Goal: Navigation & Orientation: Find specific page/section

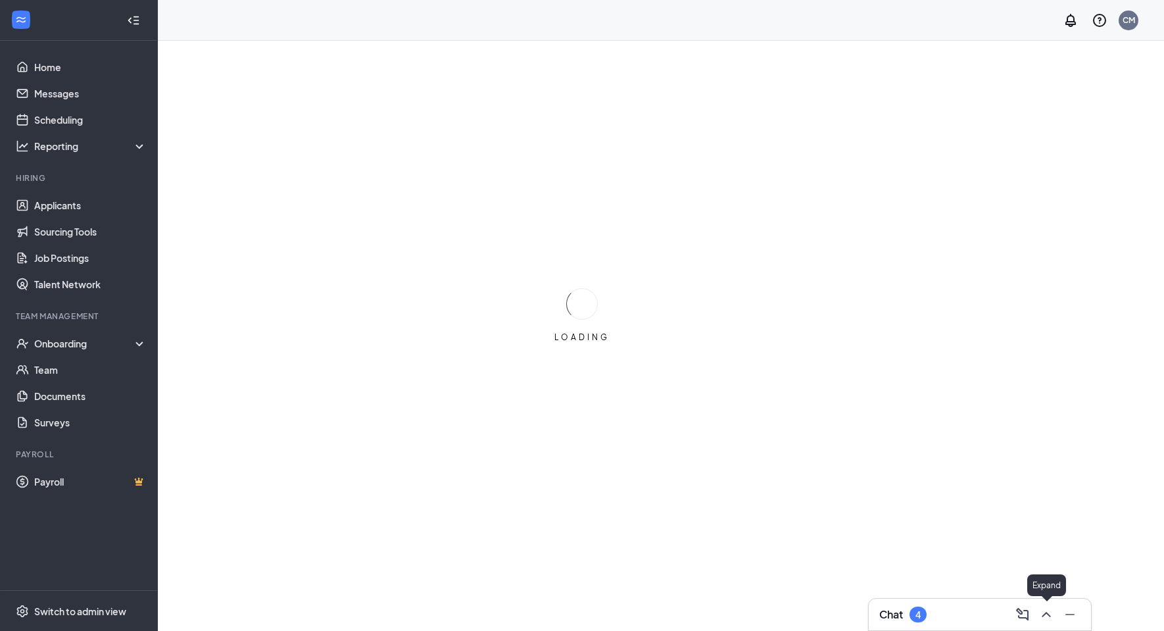
click at [1043, 612] on icon "ChevronUp" at bounding box center [1047, 615] width 16 height 16
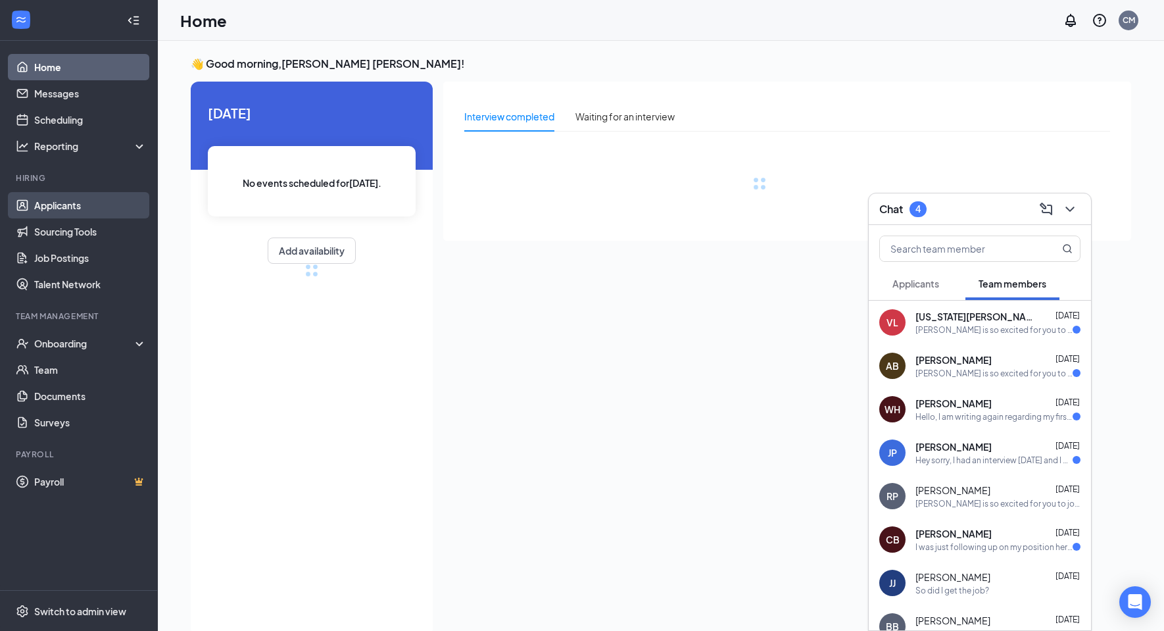
click at [63, 212] on link "Applicants" at bounding box center [90, 205] width 112 height 26
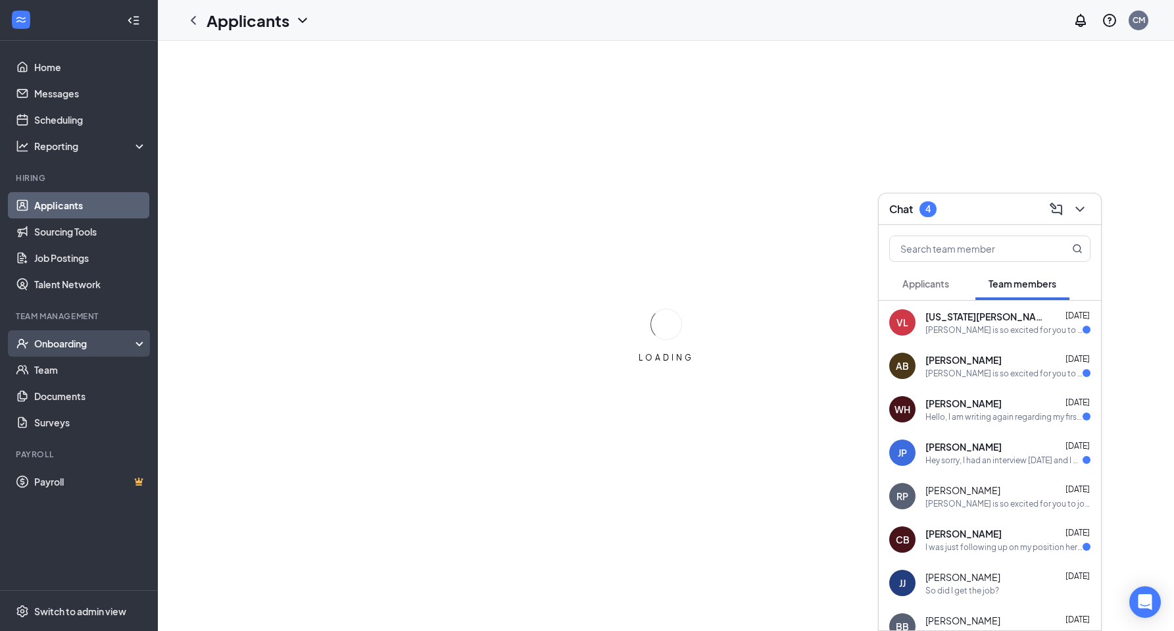
click at [76, 347] on div "Onboarding" at bounding box center [84, 343] width 101 height 13
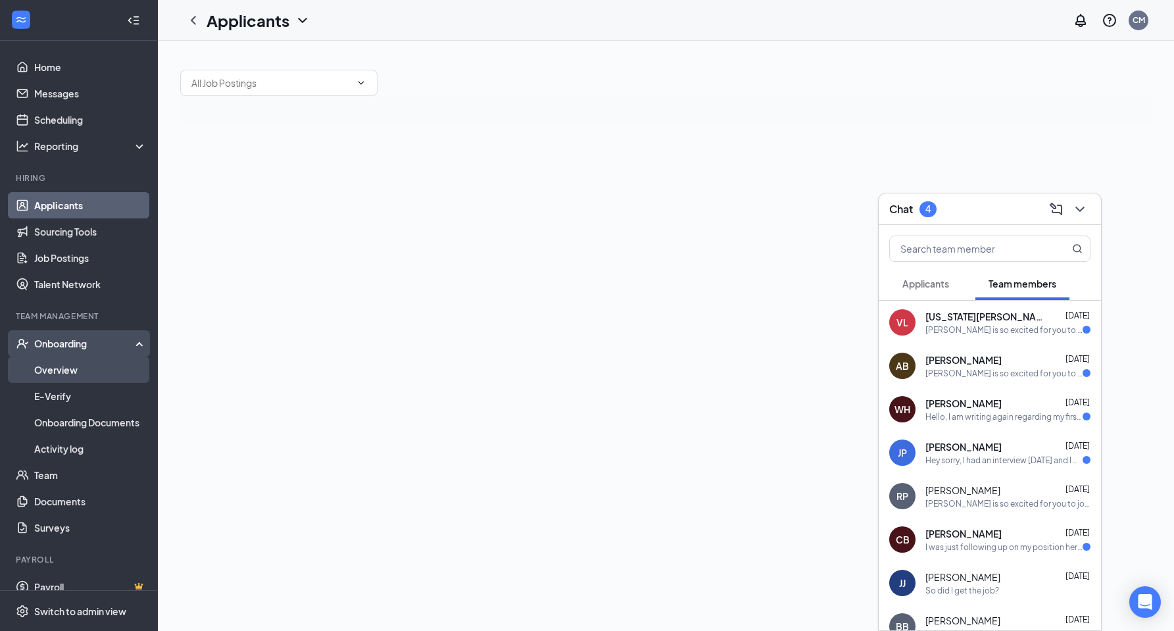
click at [73, 370] on link "Overview" at bounding box center [90, 370] width 112 height 26
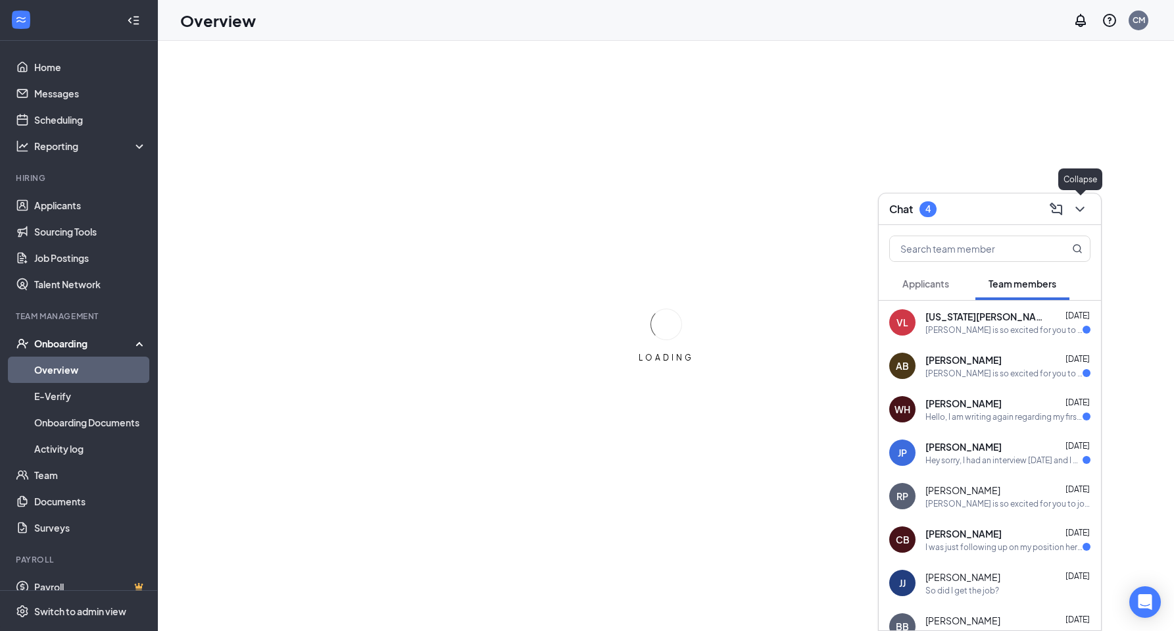
click at [1084, 214] on icon "ChevronDown" at bounding box center [1080, 209] width 16 height 16
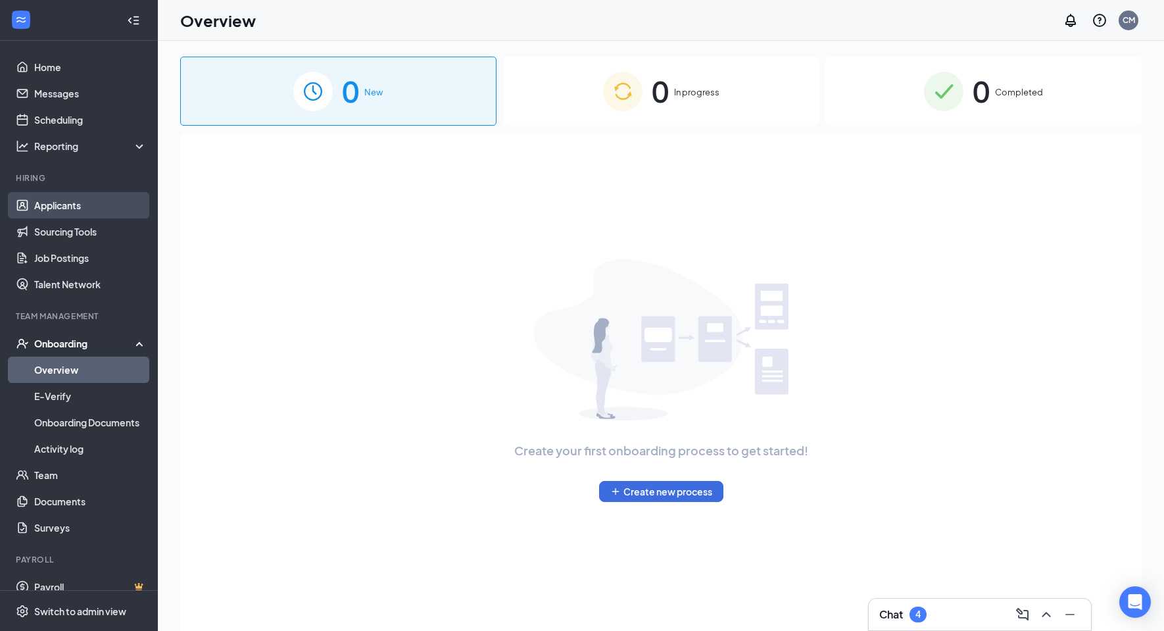
click at [72, 209] on link "Applicants" at bounding box center [90, 205] width 112 height 26
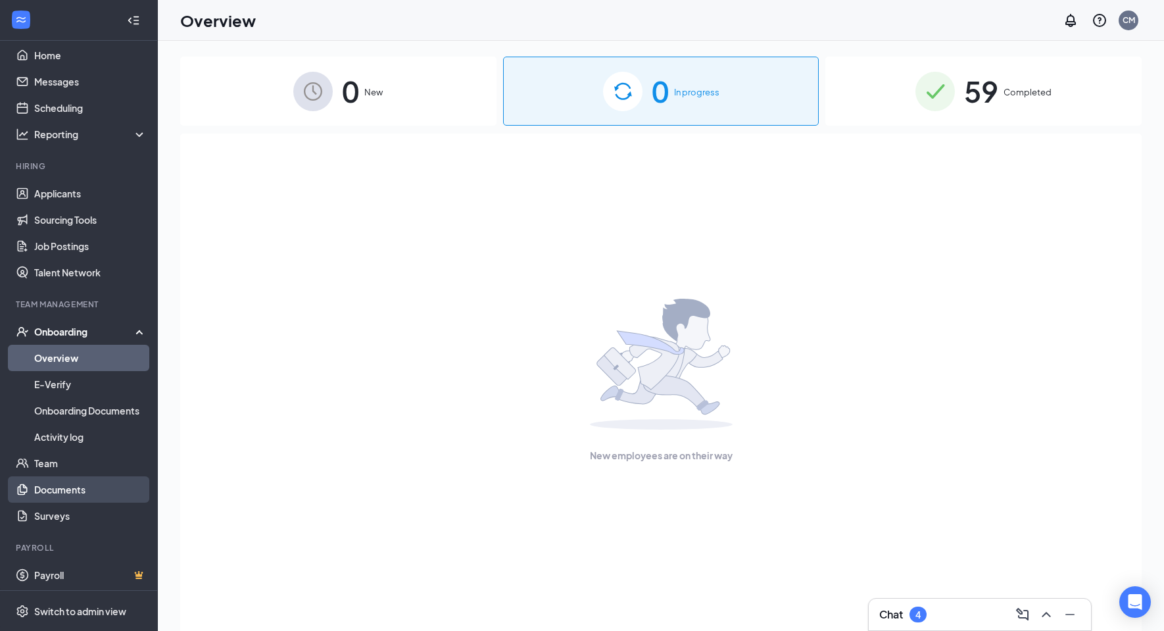
scroll to position [15, 0]
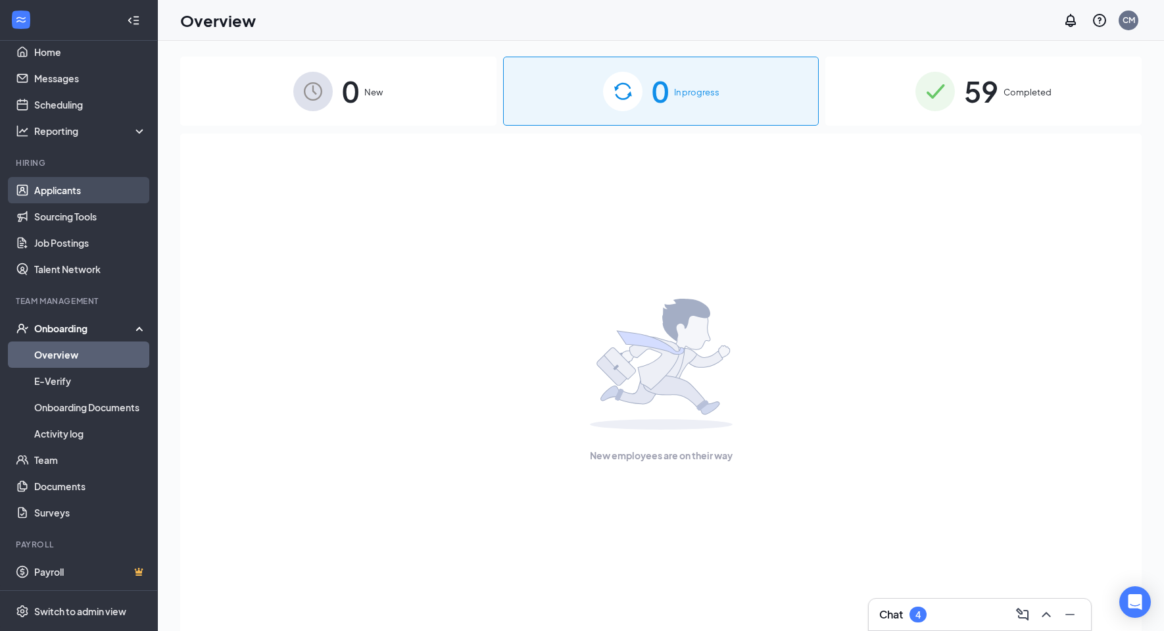
click at [62, 191] on link "Applicants" at bounding box center [90, 190] width 112 height 26
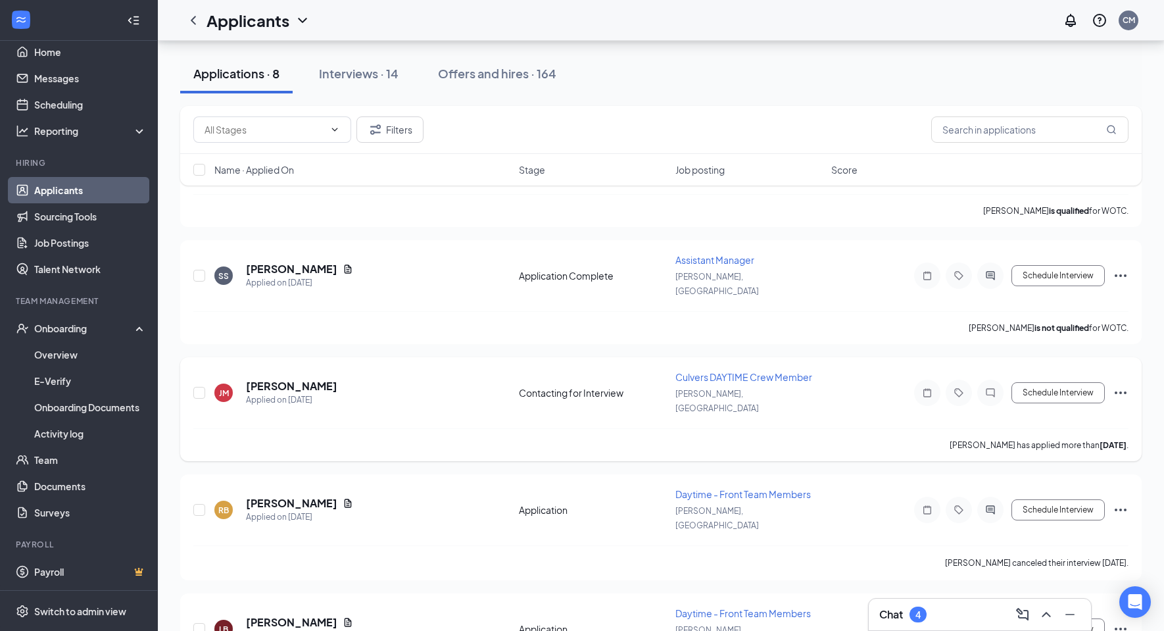
scroll to position [197, 0]
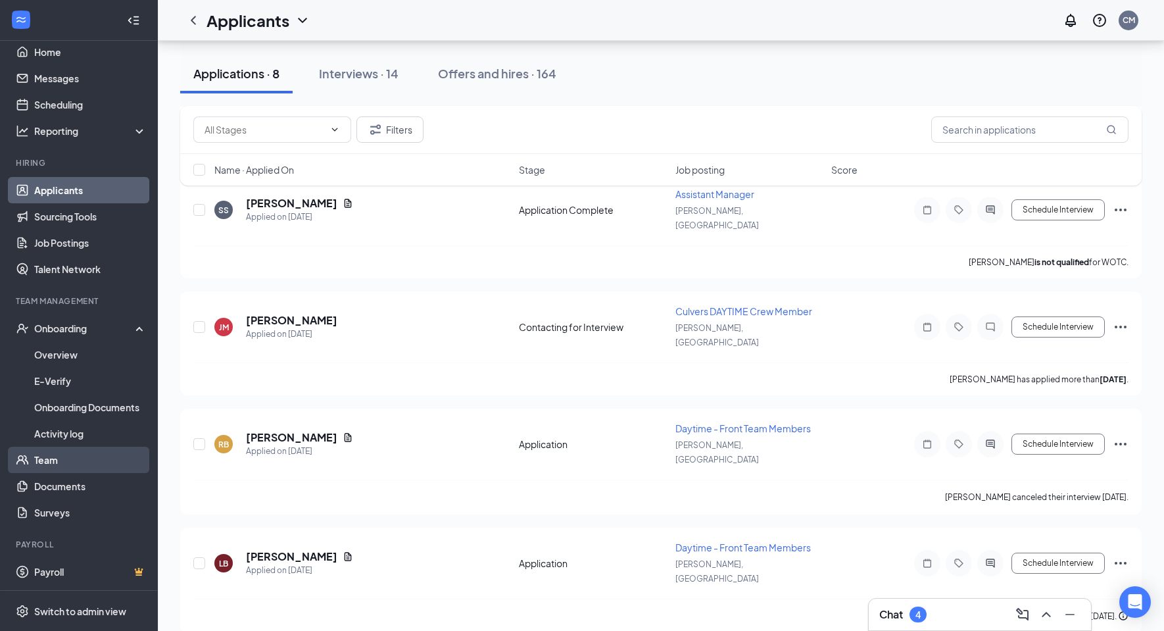
click at [84, 456] on link "Team" at bounding box center [90, 460] width 112 height 26
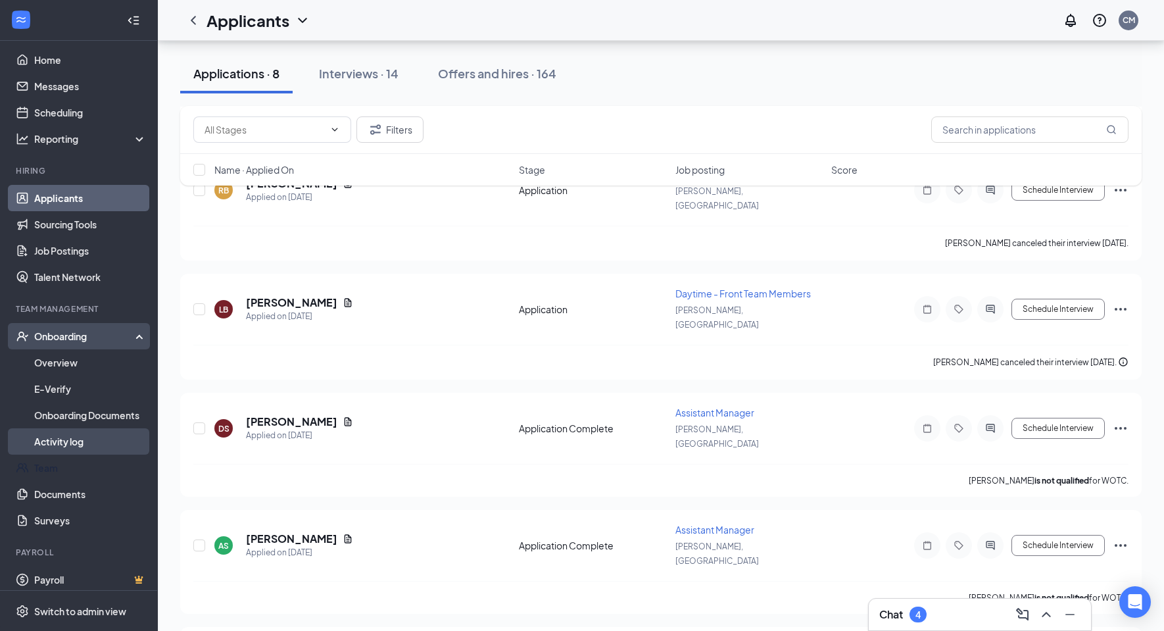
scroll to position [0, 0]
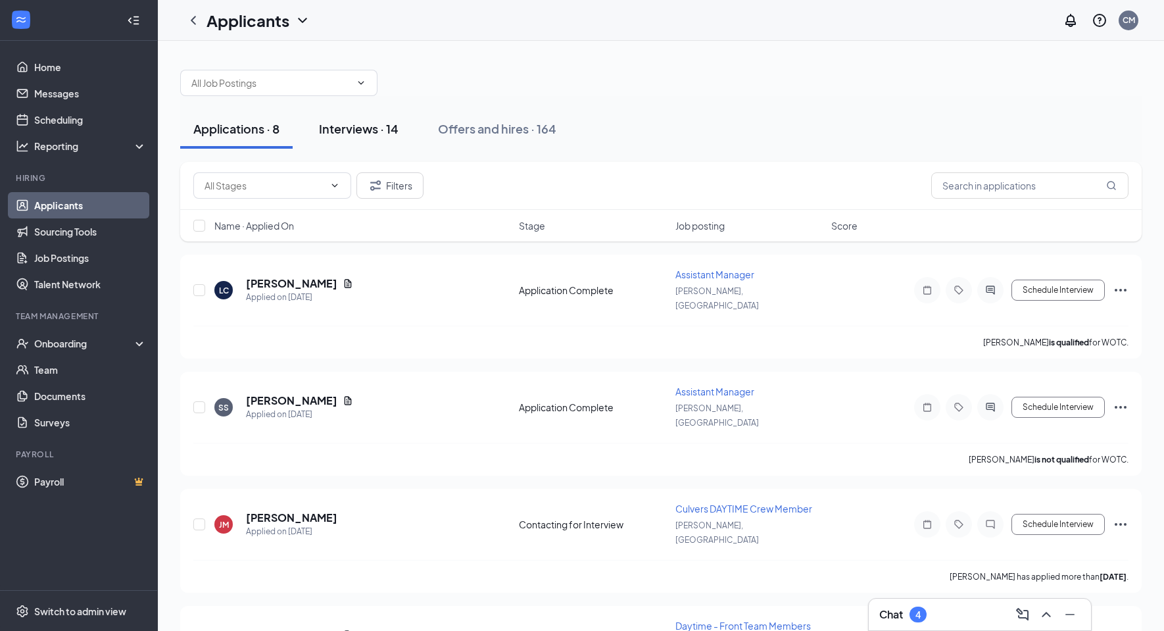
click at [394, 129] on div "Interviews · 14" at bounding box center [359, 128] width 80 height 16
